Goal: Information Seeking & Learning: Learn about a topic

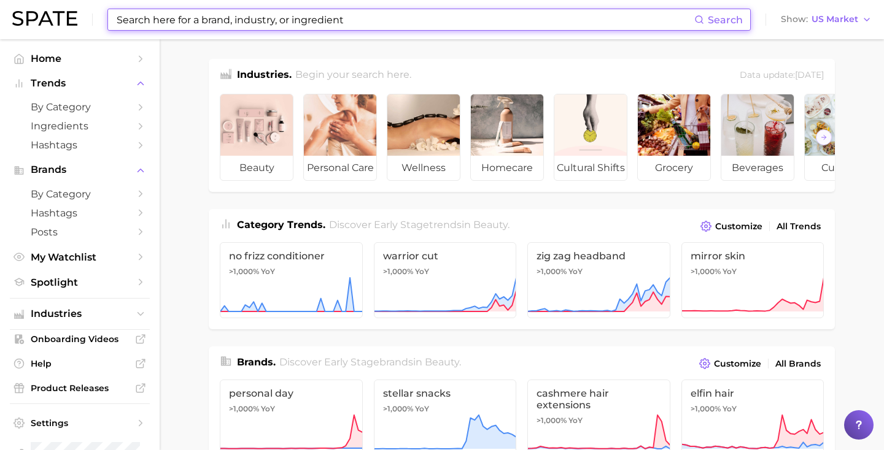
click at [277, 17] on input at bounding box center [404, 19] width 579 height 21
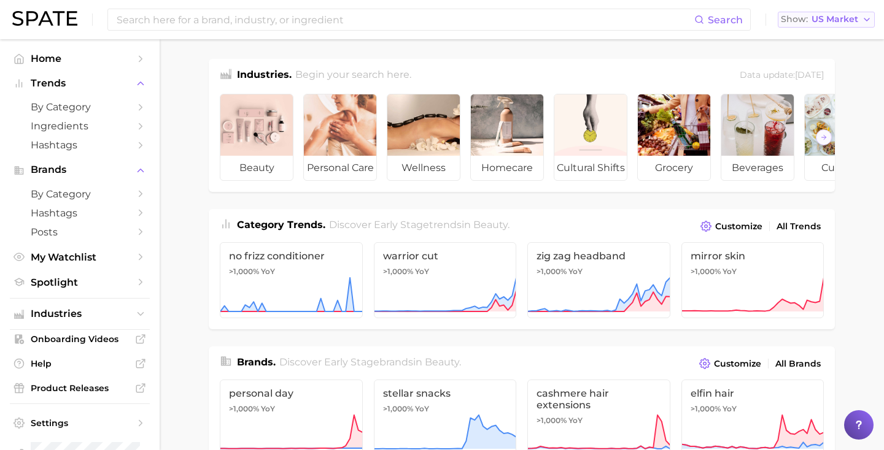
click at [790, 16] on span "Show" at bounding box center [794, 19] width 27 height 7
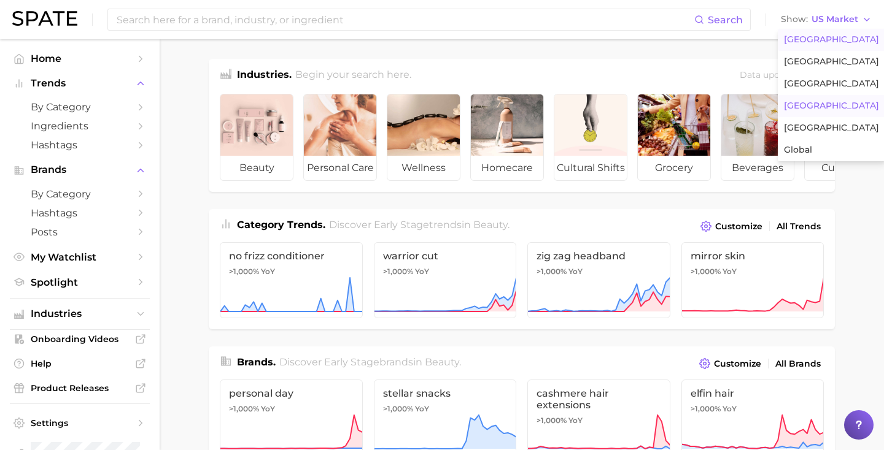
click at [816, 110] on span "[GEOGRAPHIC_DATA]" at bounding box center [831, 106] width 95 height 10
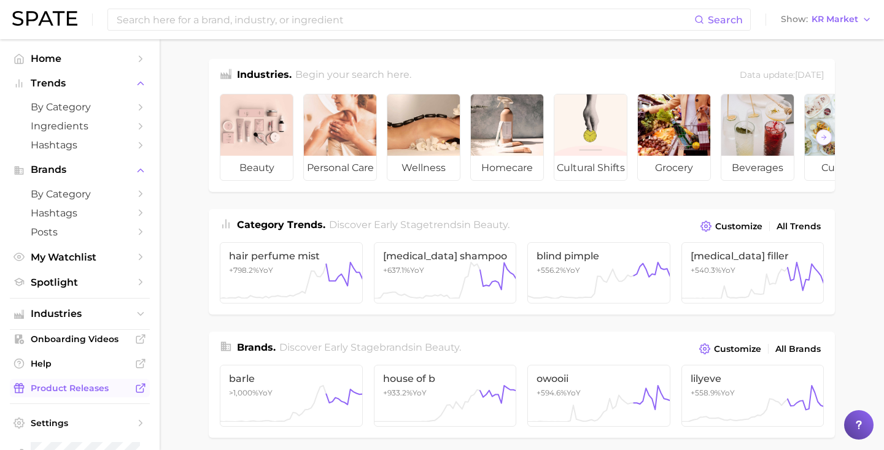
scroll to position [31, 0]
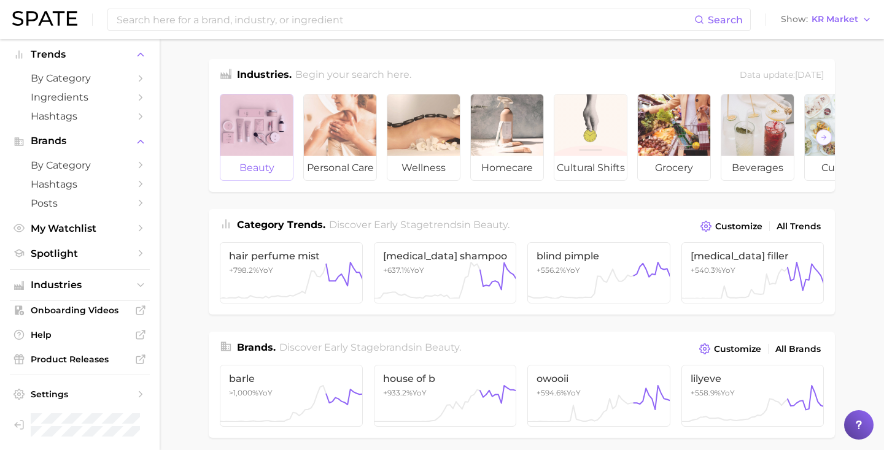
click at [249, 126] on div at bounding box center [256, 125] width 72 height 61
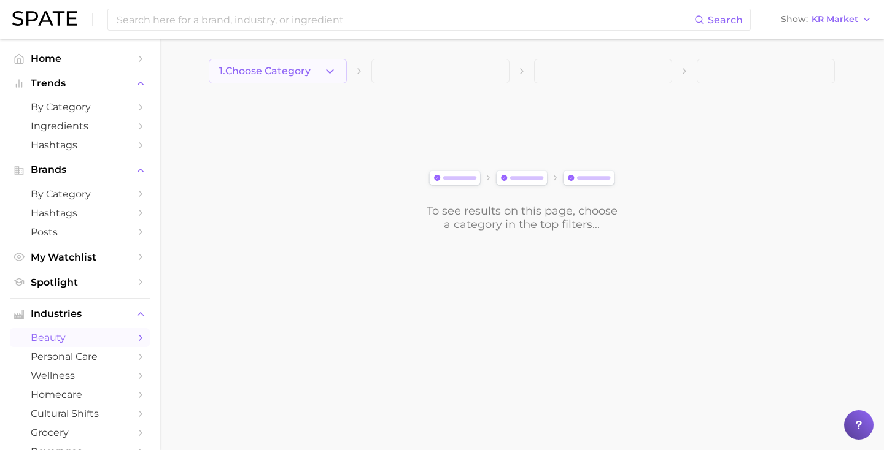
click at [284, 74] on span "1. Choose Category" at bounding box center [264, 71] width 91 height 11
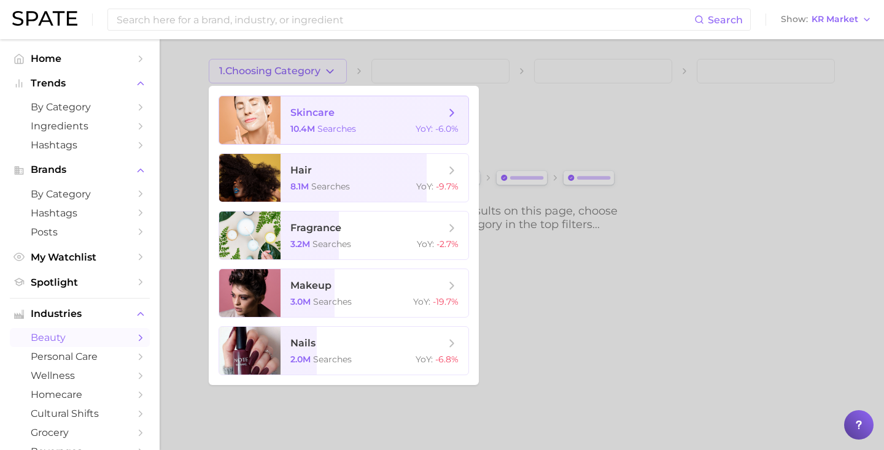
click at [323, 120] on span "skincare 10.4m searches YoY : -6.0%" at bounding box center [374, 120] width 188 height 48
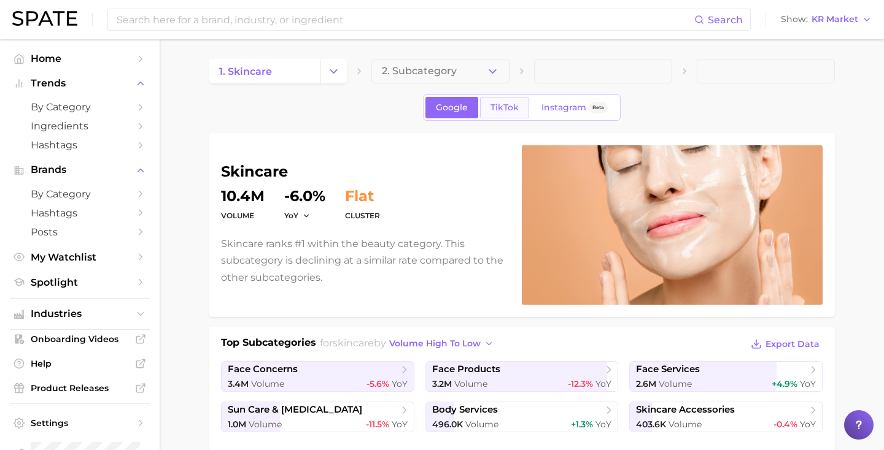
click at [517, 100] on link "TikTok" at bounding box center [504, 107] width 49 height 21
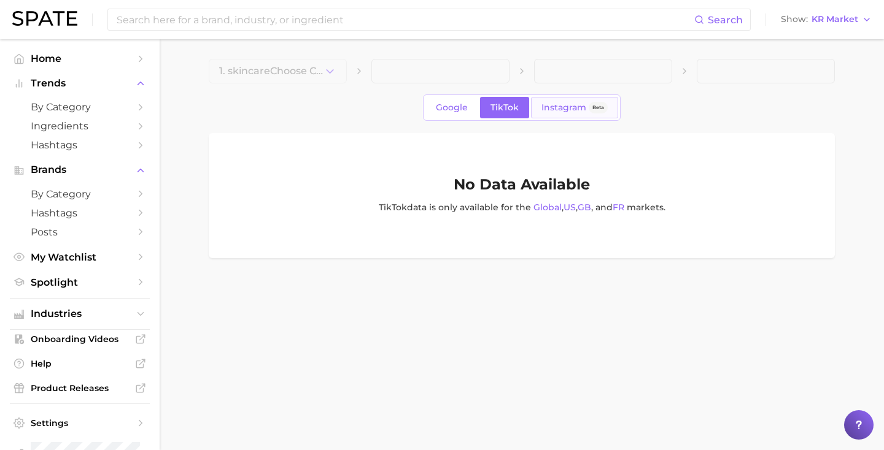
click at [569, 107] on span "Instagram" at bounding box center [563, 107] width 45 height 10
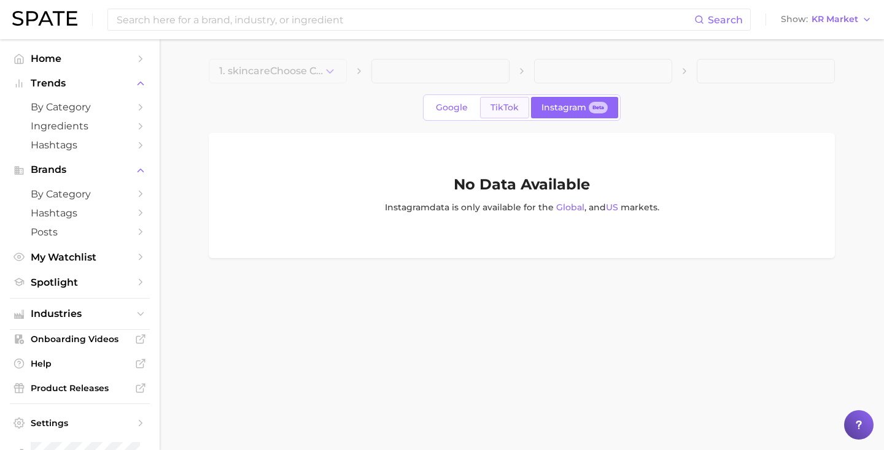
click at [514, 104] on span "TikTok" at bounding box center [504, 107] width 28 height 10
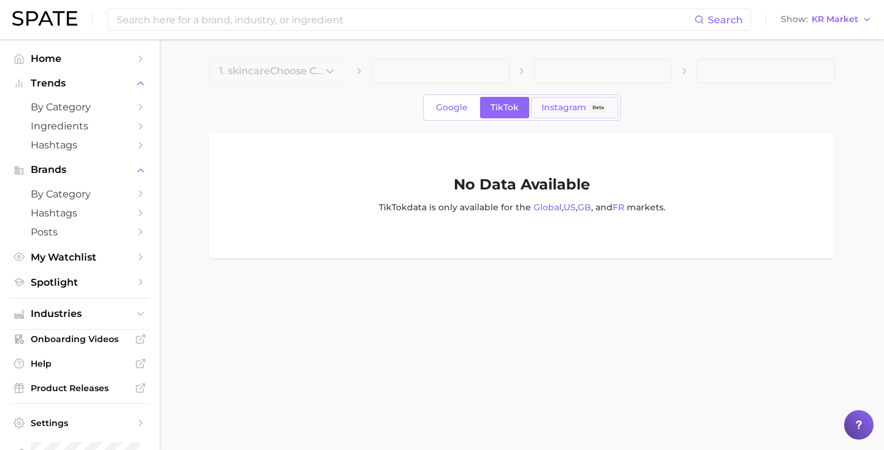
click at [557, 104] on span "Instagram" at bounding box center [563, 107] width 45 height 10
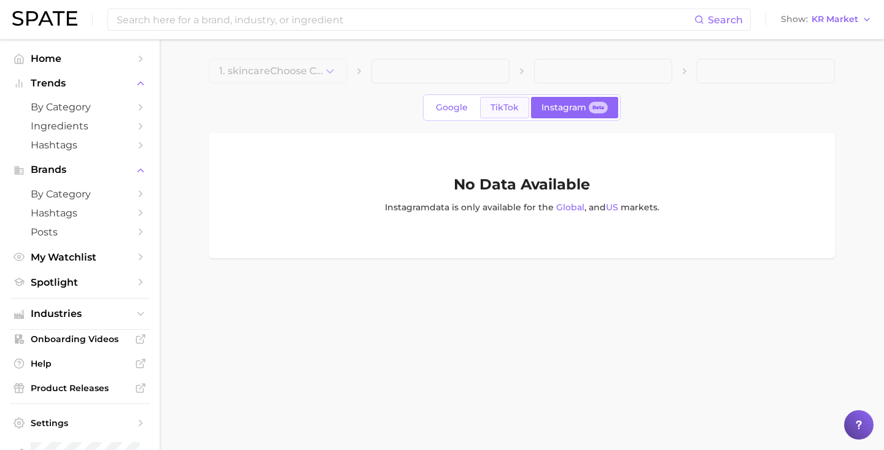
click at [497, 109] on span "TikTok" at bounding box center [504, 107] width 28 height 10
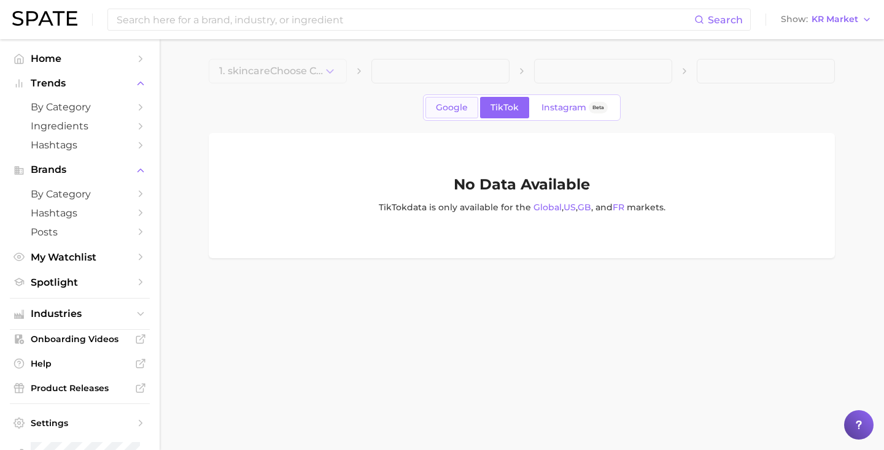
click at [459, 109] on span "Google" at bounding box center [452, 107] width 32 height 10
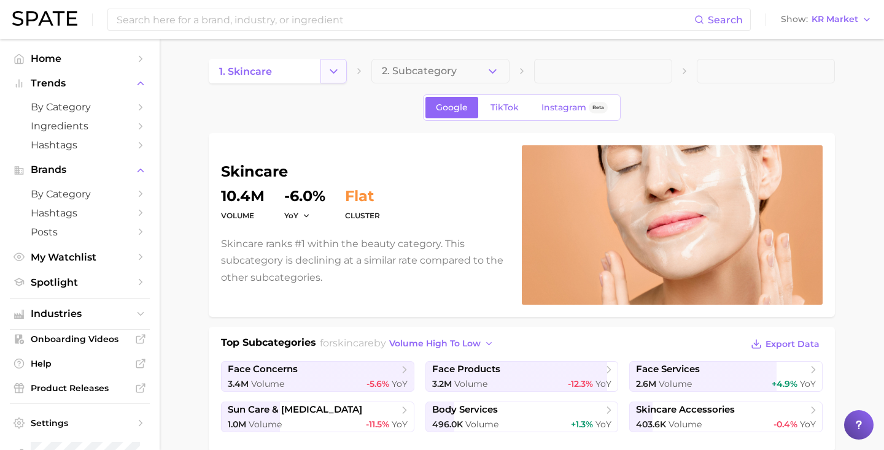
click at [331, 66] on icon "Change Category" at bounding box center [333, 71] width 13 height 13
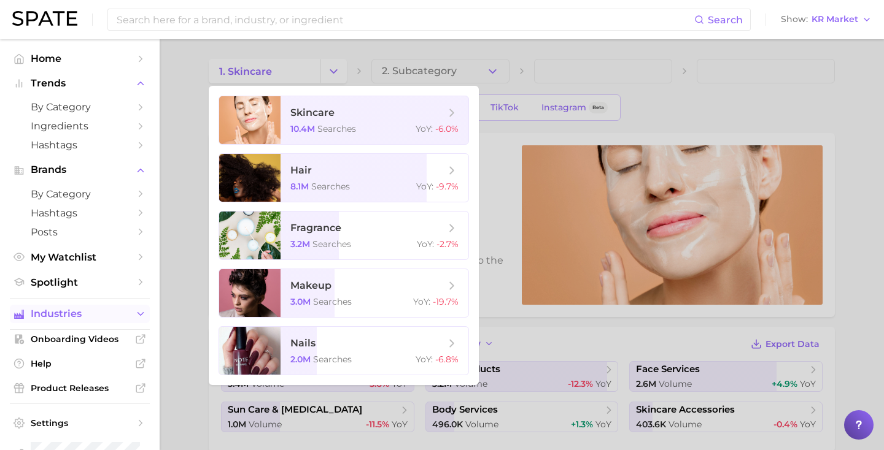
click at [94, 320] on span "Industries" at bounding box center [80, 314] width 98 height 11
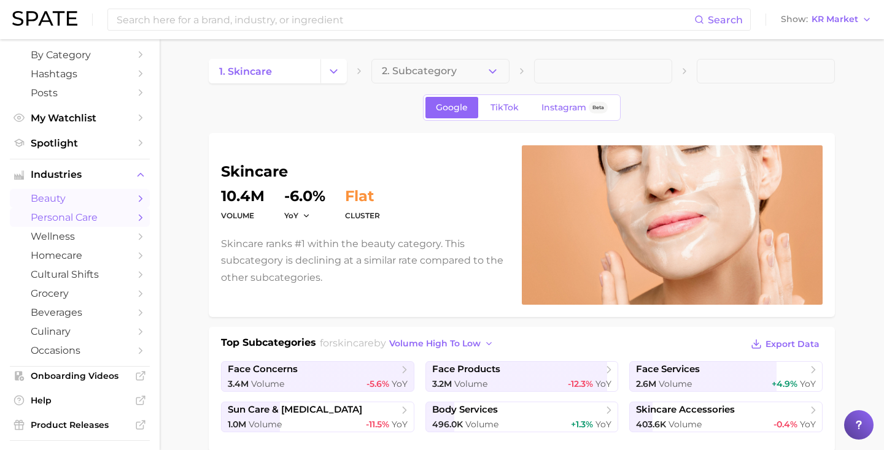
scroll to position [116, 0]
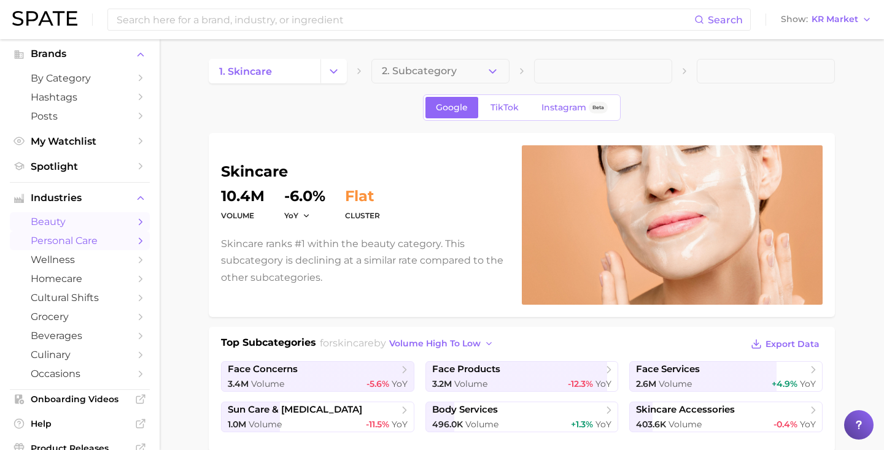
click at [96, 236] on link "personal care" at bounding box center [80, 240] width 140 height 19
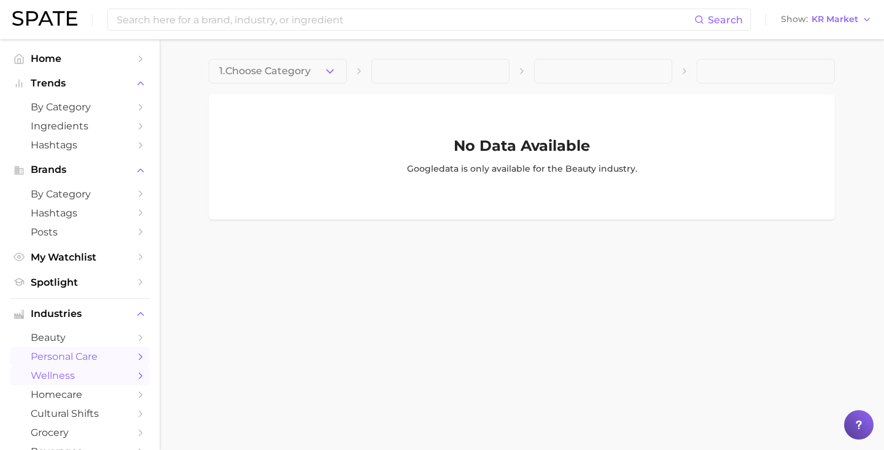
click at [79, 382] on span "wellness" at bounding box center [80, 376] width 98 height 12
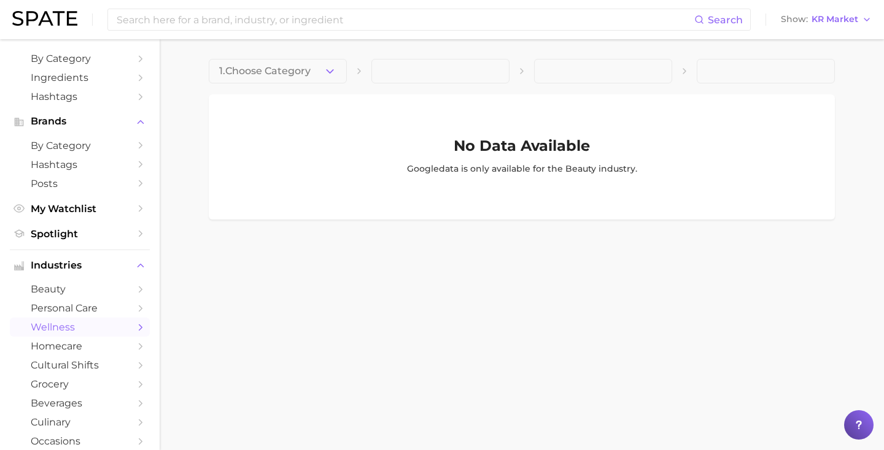
scroll to position [77, 0]
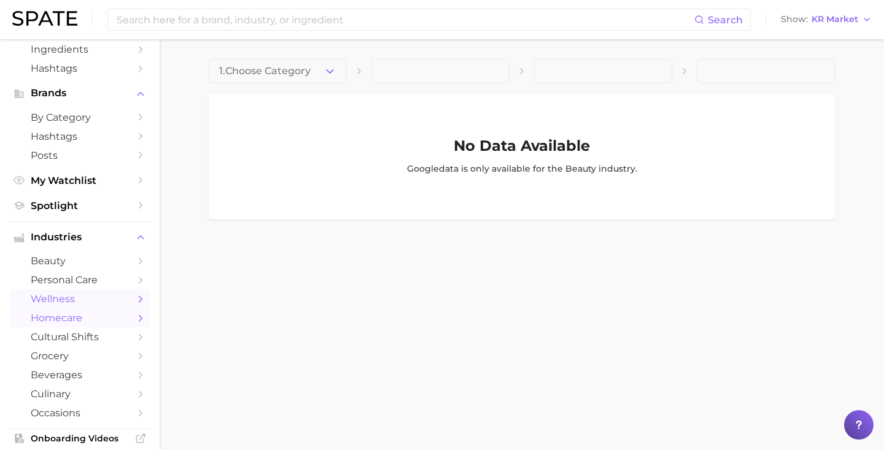
click at [62, 315] on span "homecare" at bounding box center [80, 318] width 98 height 12
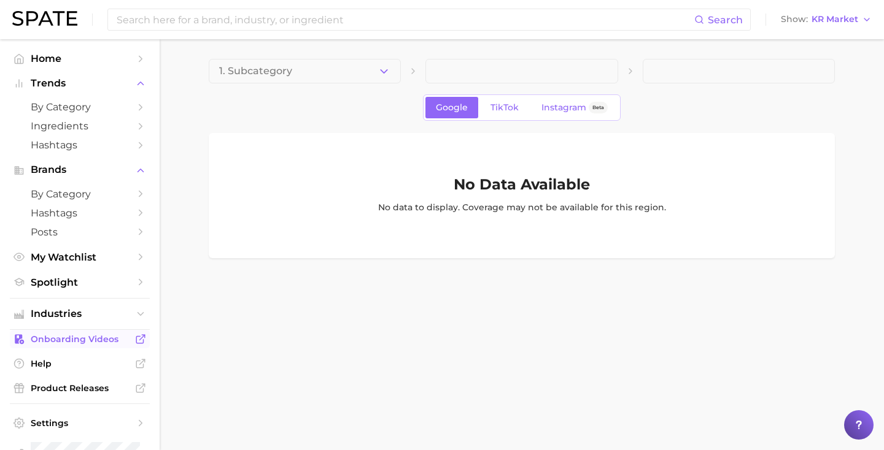
click at [64, 342] on span "Onboarding Videos" at bounding box center [80, 339] width 98 height 11
click at [307, 66] on button "1. Subcategory" at bounding box center [305, 71] width 192 height 25
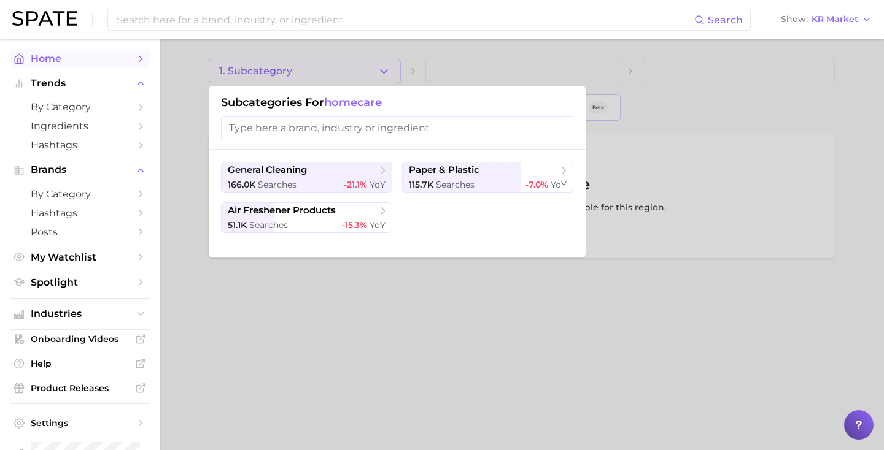
click at [106, 50] on link "Home" at bounding box center [80, 58] width 140 height 19
